Goal: Find contact information: Find contact information

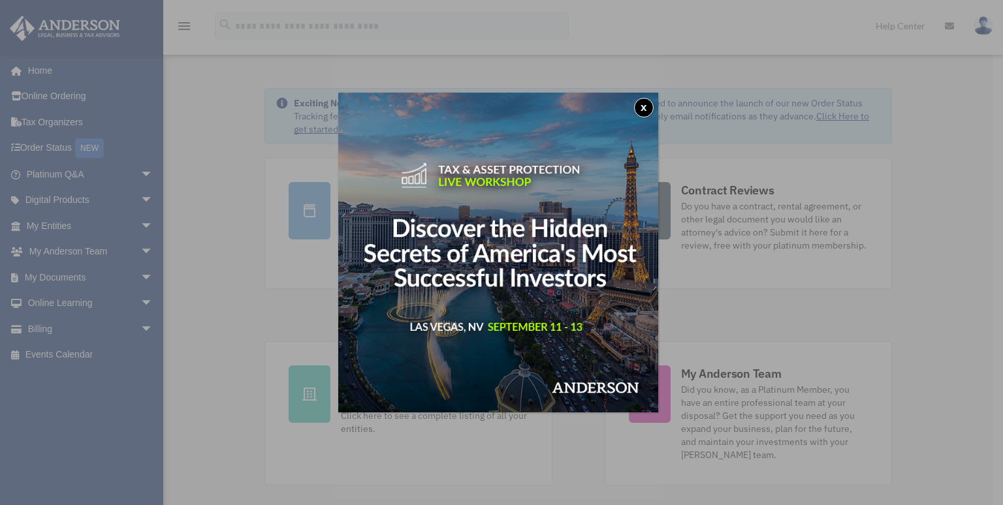
click at [642, 105] on button "x" at bounding box center [644, 108] width 20 height 20
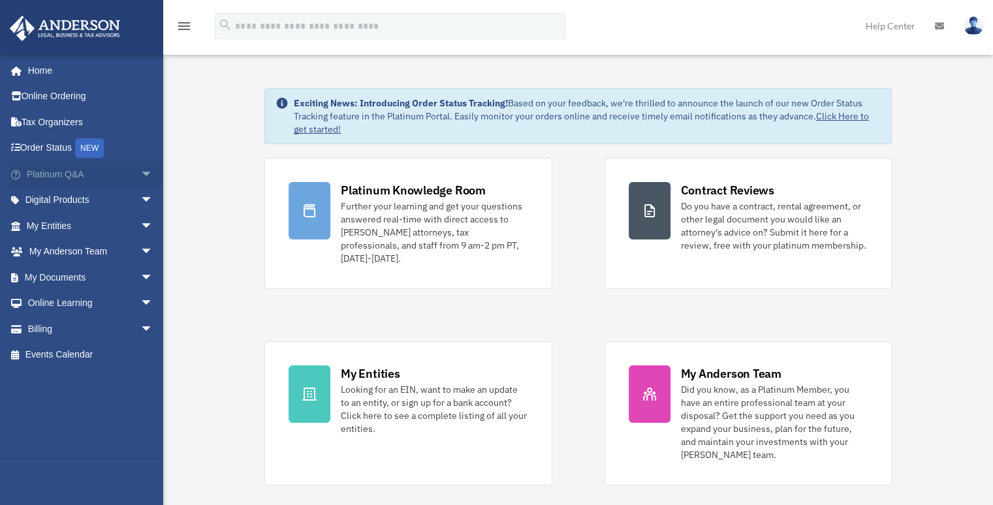
click at [82, 175] on link "Platinum Q&A arrow_drop_down" at bounding box center [91, 174] width 164 height 26
click at [140, 176] on span "arrow_drop_down" at bounding box center [153, 174] width 26 height 27
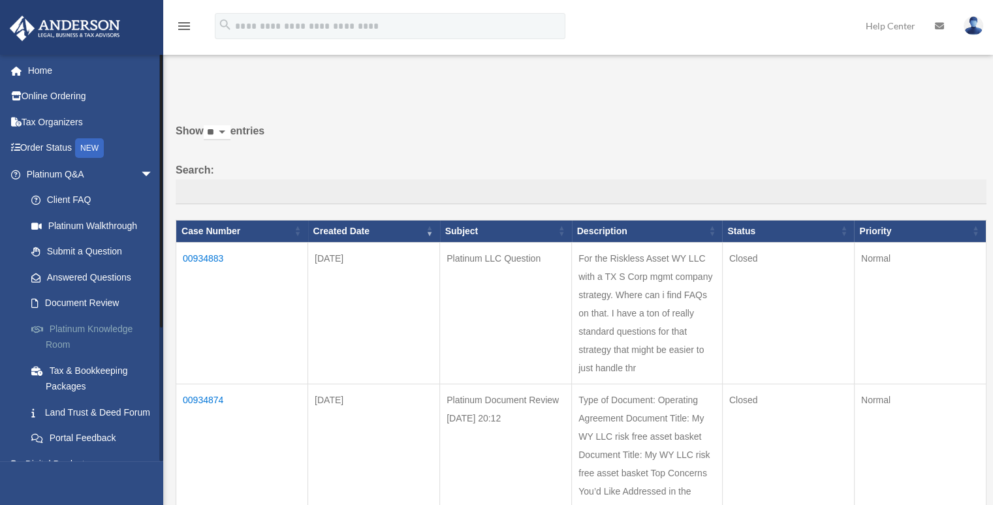
click at [91, 328] on link "Platinum Knowledge Room" at bounding box center [95, 337] width 155 height 42
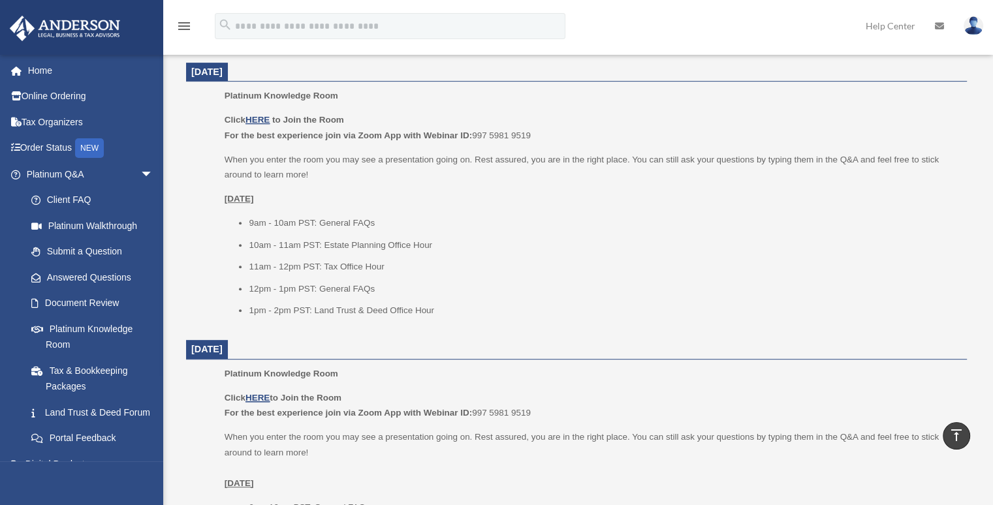
scroll to position [528, 0]
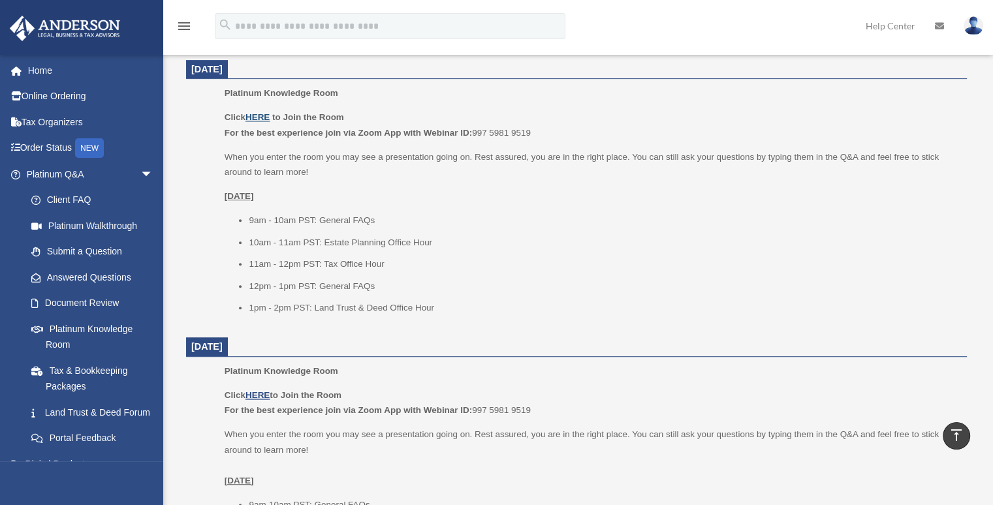
click at [259, 116] on u "HERE" at bounding box center [257, 117] width 24 height 10
click at [52, 246] on link "Submit a Question" at bounding box center [95, 252] width 155 height 26
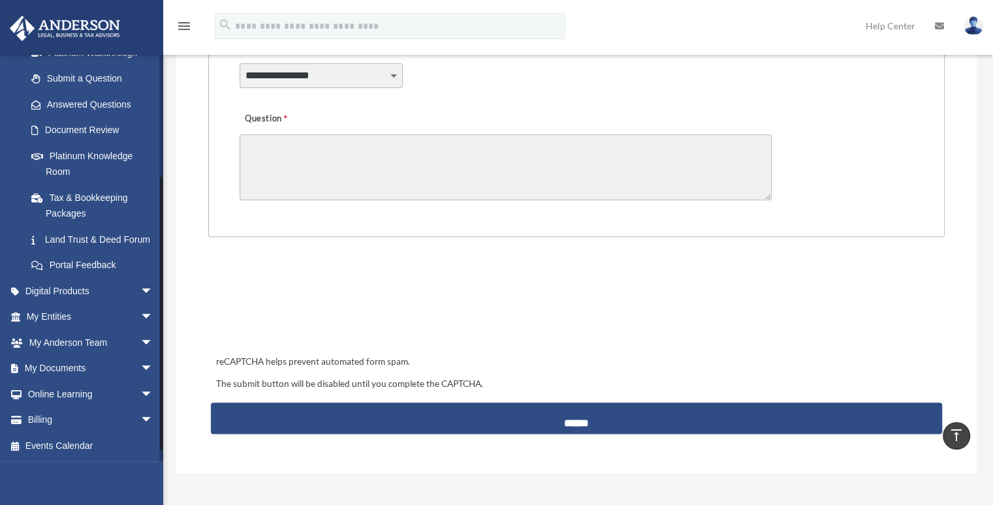
scroll to position [189, 0]
drag, startPoint x: 160, startPoint y: 315, endPoint x: 164, endPoint y: 474, distance: 158.7
click at [164, 474] on div "Submit A Question rob.stancliffe@gmail.com Sign Out rob.stancliffe@gmail.com Ho…" at bounding box center [496, 89] width 993 height 874
click at [140, 369] on span "arrow_drop_down" at bounding box center [153, 368] width 26 height 27
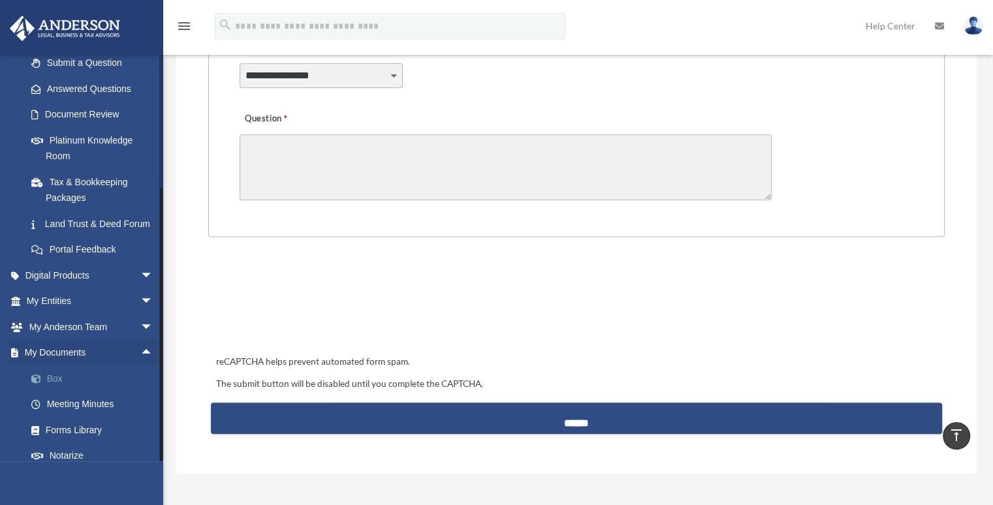
click at [60, 392] on link "Box" at bounding box center [95, 379] width 155 height 26
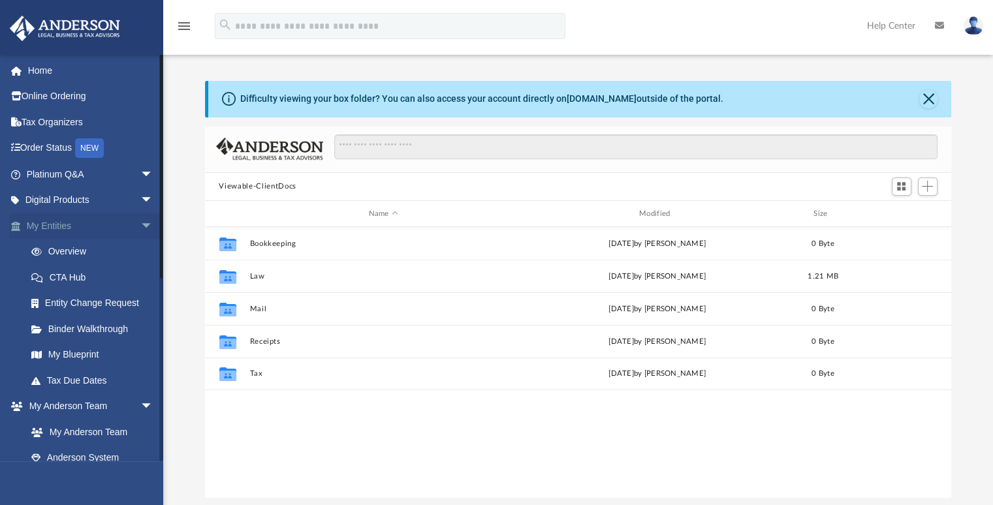
scroll to position [287, 736]
click at [86, 249] on link "Overview" at bounding box center [95, 252] width 155 height 26
click at [76, 306] on link "Entity Change Request" at bounding box center [95, 303] width 155 height 26
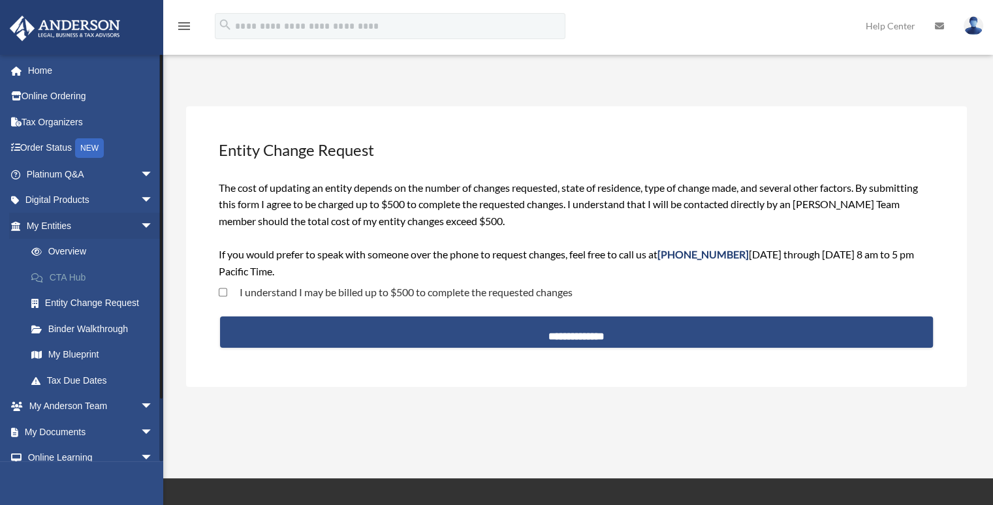
click at [66, 275] on link "CTA Hub" at bounding box center [95, 277] width 155 height 26
click at [61, 253] on link "Overview" at bounding box center [95, 252] width 155 height 26
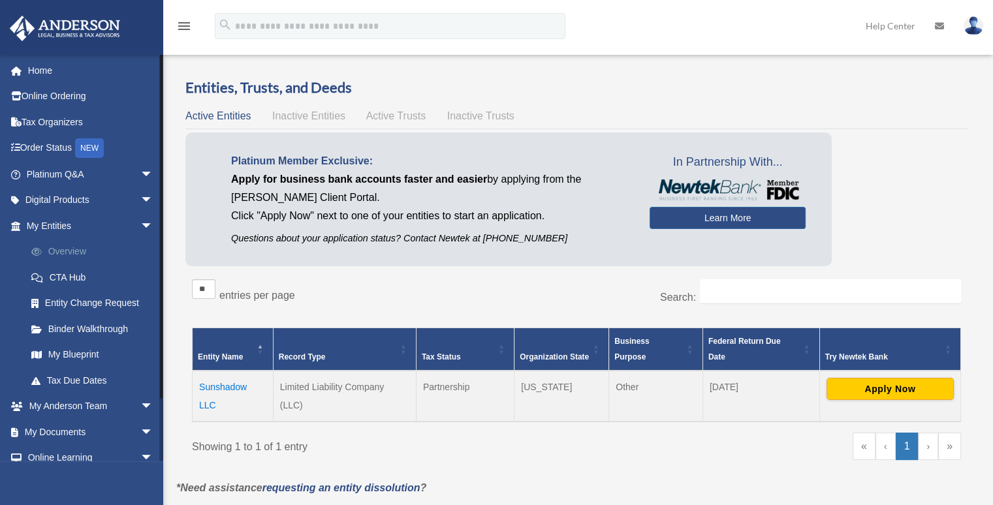
click at [57, 254] on link "Overview" at bounding box center [95, 252] width 155 height 26
click at [68, 275] on link "CTA Hub" at bounding box center [95, 277] width 155 height 26
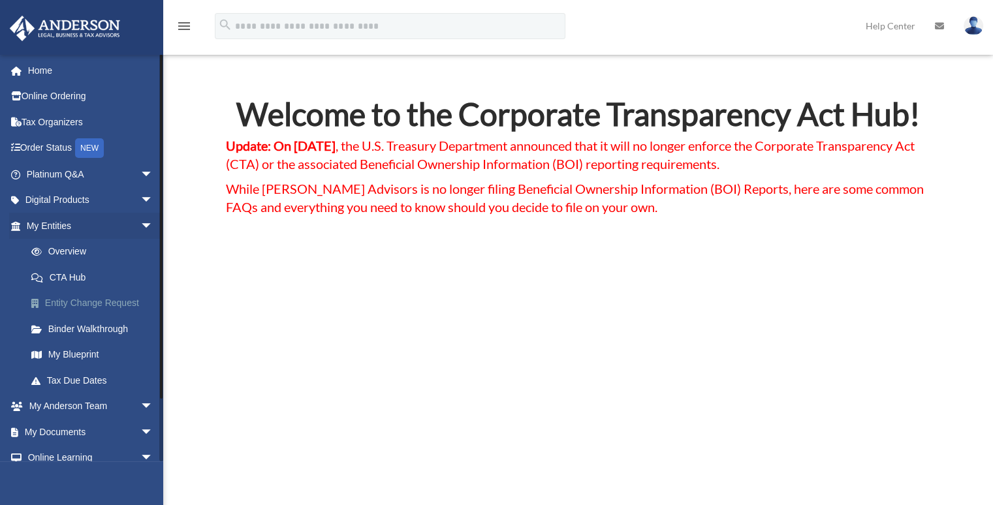
click at [73, 300] on link "Entity Change Request" at bounding box center [95, 303] width 155 height 26
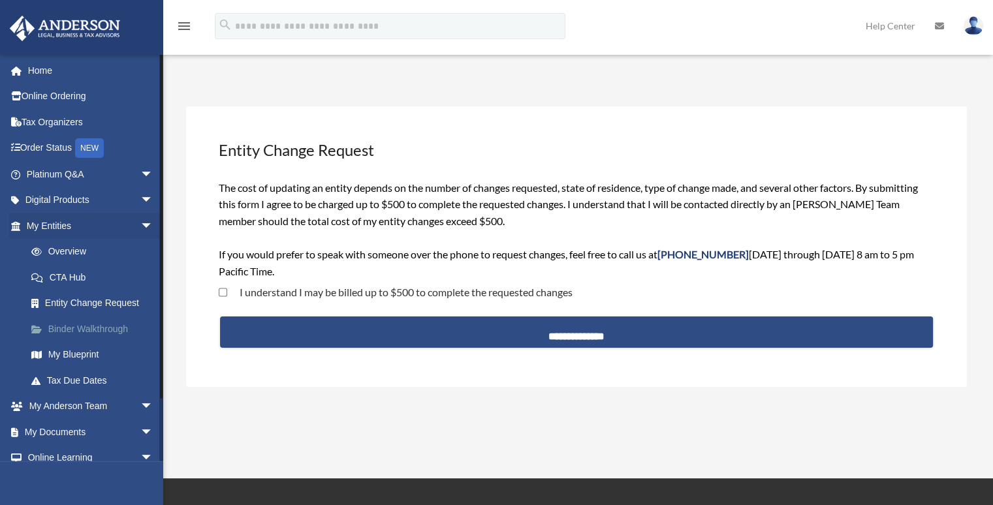
click at [57, 328] on link "Binder Walkthrough" at bounding box center [95, 329] width 155 height 26
click at [63, 354] on link "My Blueprint" at bounding box center [95, 355] width 155 height 26
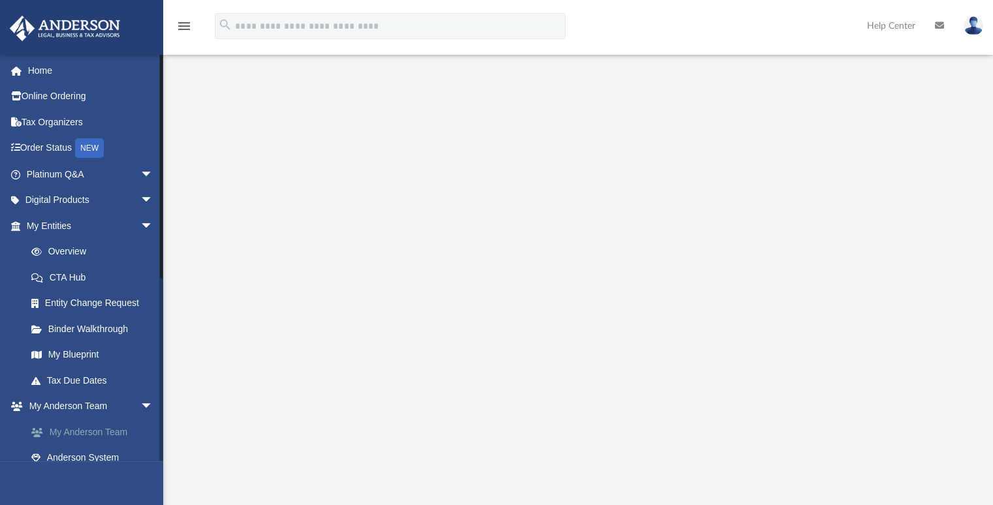
click at [86, 428] on link "My Anderson Team" at bounding box center [95, 432] width 155 height 26
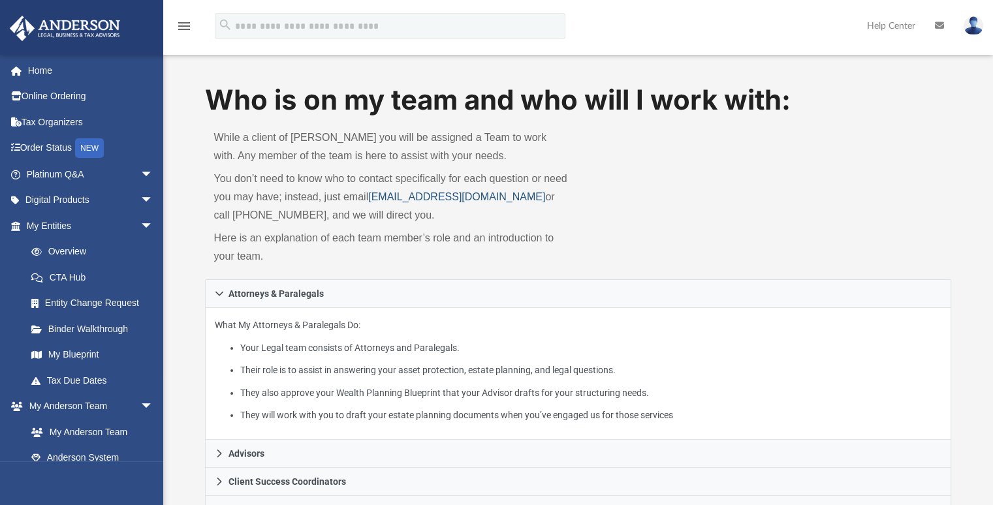
click at [378, 198] on link "[EMAIL_ADDRESS][DOMAIN_NAME]" at bounding box center [456, 196] width 177 height 11
click at [523, 197] on link "[EMAIL_ADDRESS][DOMAIN_NAME]" at bounding box center [456, 196] width 177 height 11
click at [672, 230] on div "Who is on my team and who will I work with: While a client of [PERSON_NAME] you…" at bounding box center [578, 180] width 747 height 198
drag, startPoint x: 525, startPoint y: 197, endPoint x: 369, endPoint y: 196, distance: 155.4
click at [369, 196] on p "You don’t need to know who to contact specifically for each question or need yo…" at bounding box center [391, 197] width 355 height 55
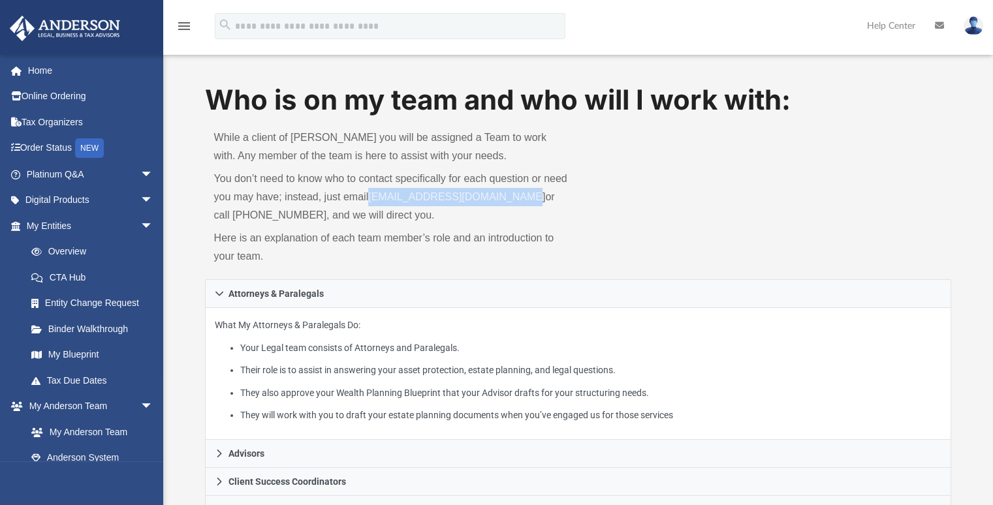
copy link "[EMAIL_ADDRESS][DOMAIN_NAME]"
